Goal: Task Accomplishment & Management: Use online tool/utility

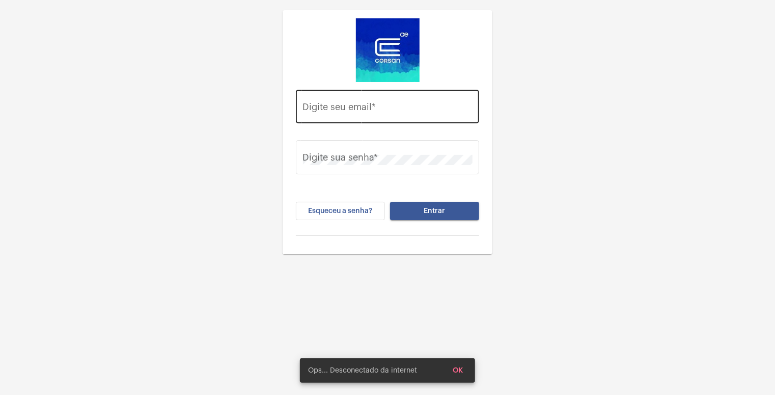
click at [372, 101] on div "Digite seu email *" at bounding box center [388, 105] width 170 height 36
click at [370, 101] on div "Digite seu email *" at bounding box center [388, 105] width 170 height 36
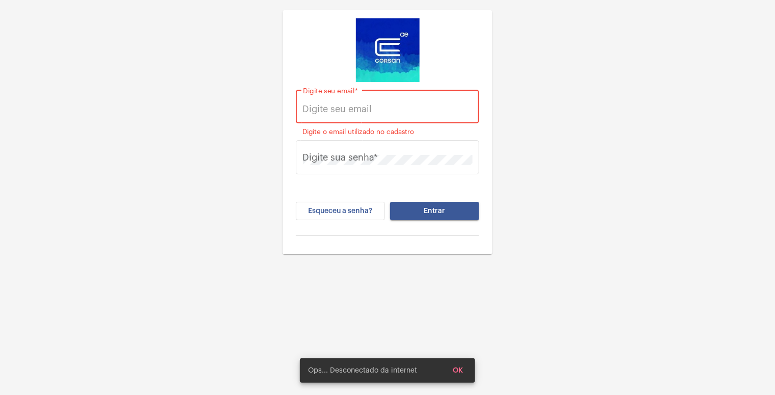
click at [353, 106] on input "Digite seu email *" at bounding box center [388, 109] width 170 height 10
type input "[EMAIL_ADDRESS][PERSON_NAME][DOMAIN_NAME]"
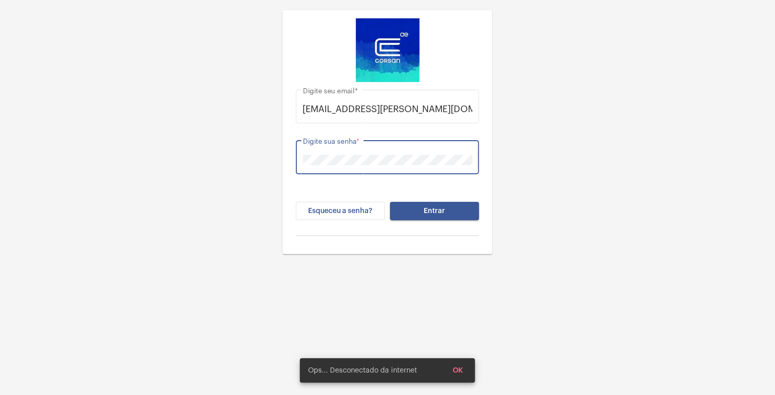
click at [436, 215] on button "Entrar" at bounding box center [434, 211] width 89 height 18
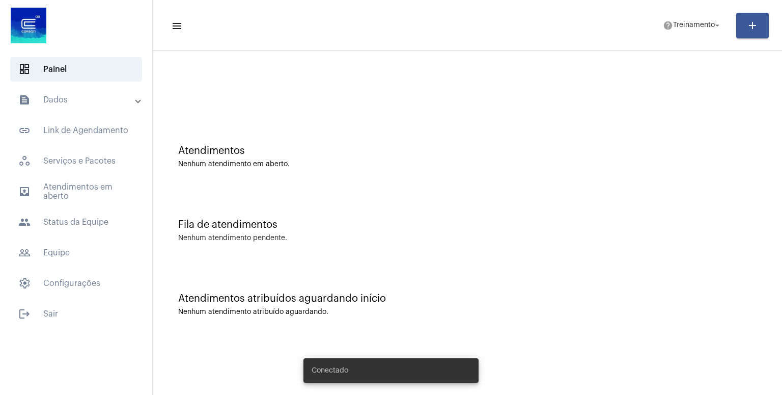
click at [503, 180] on div "Atendimentos Nenhum atendimento em aberto." at bounding box center [467, 152] width 619 height 74
